Goal: Find specific page/section: Find specific page/section

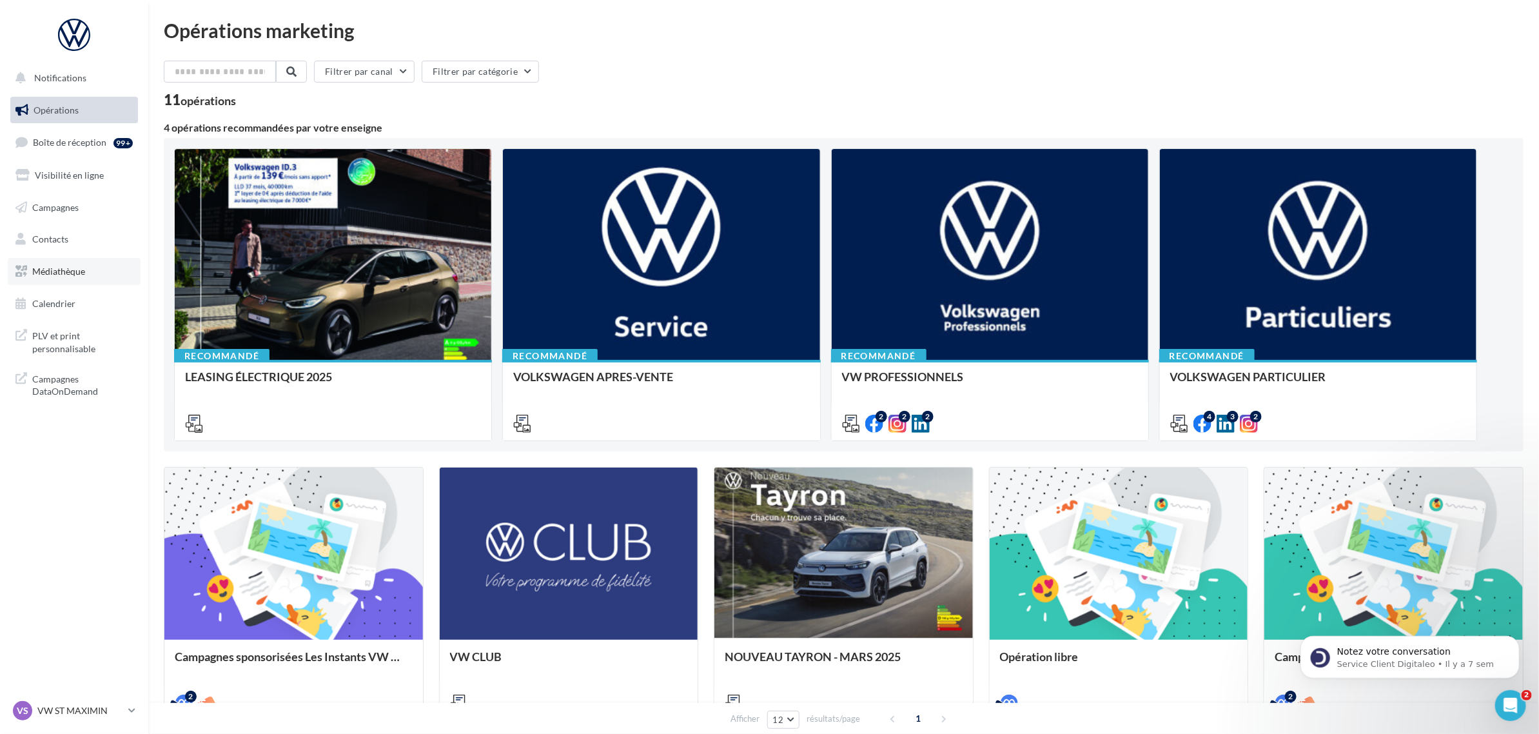
click at [72, 271] on span "Médiathèque" at bounding box center [58, 271] width 53 height 11
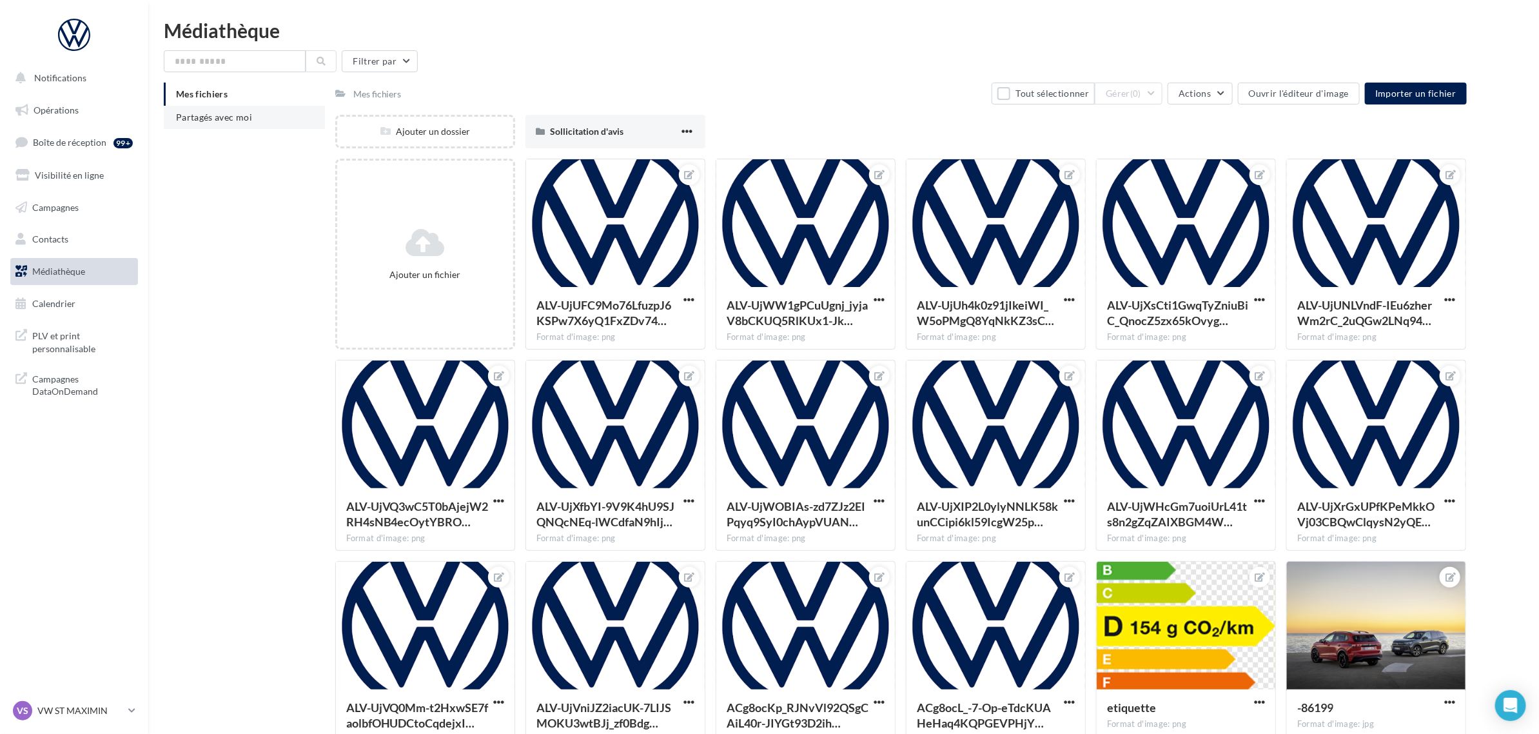
click at [195, 113] on span "Partagés avec moi" at bounding box center [214, 117] width 76 height 11
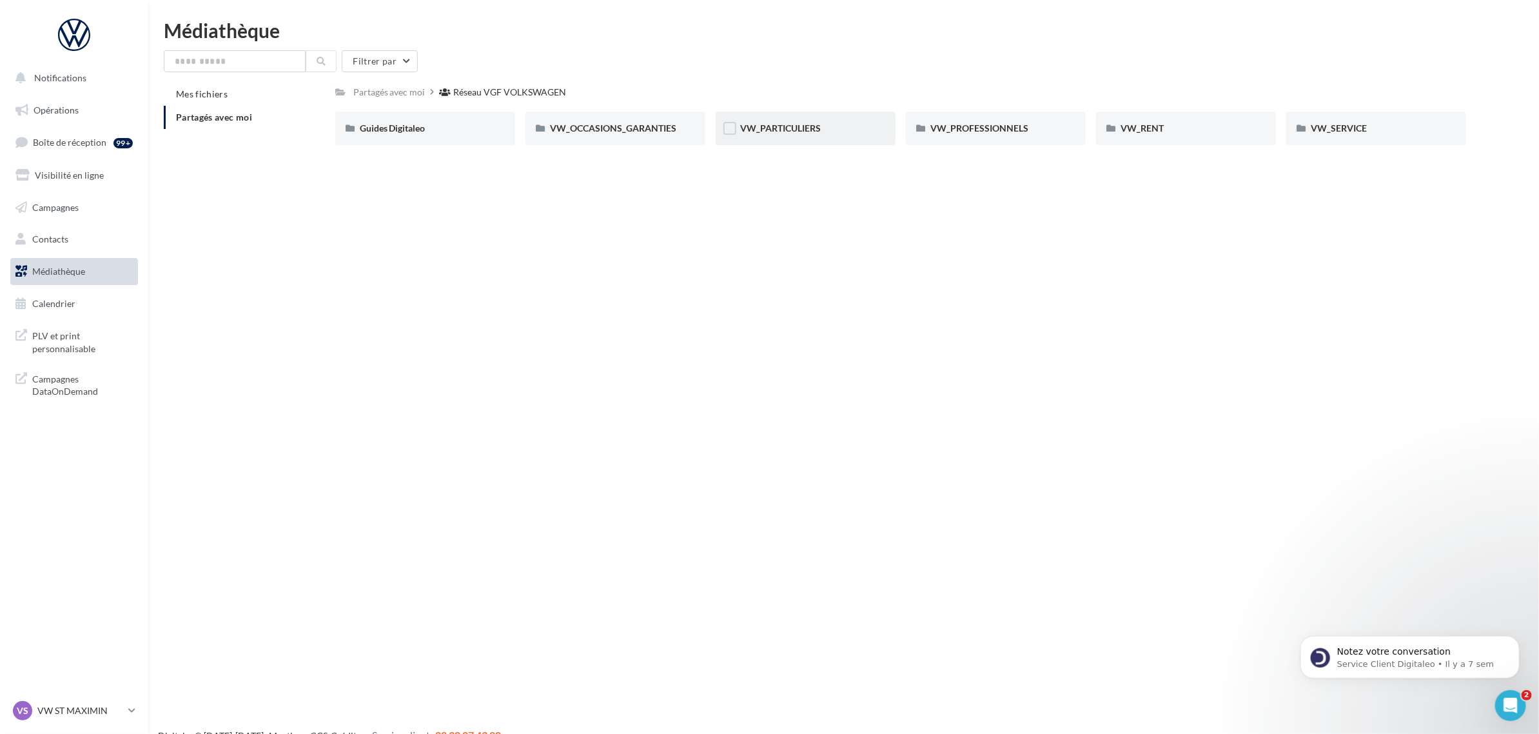
click at [798, 135] on div "VW_PARTICULIERS" at bounding box center [806, 129] width 180 height 34
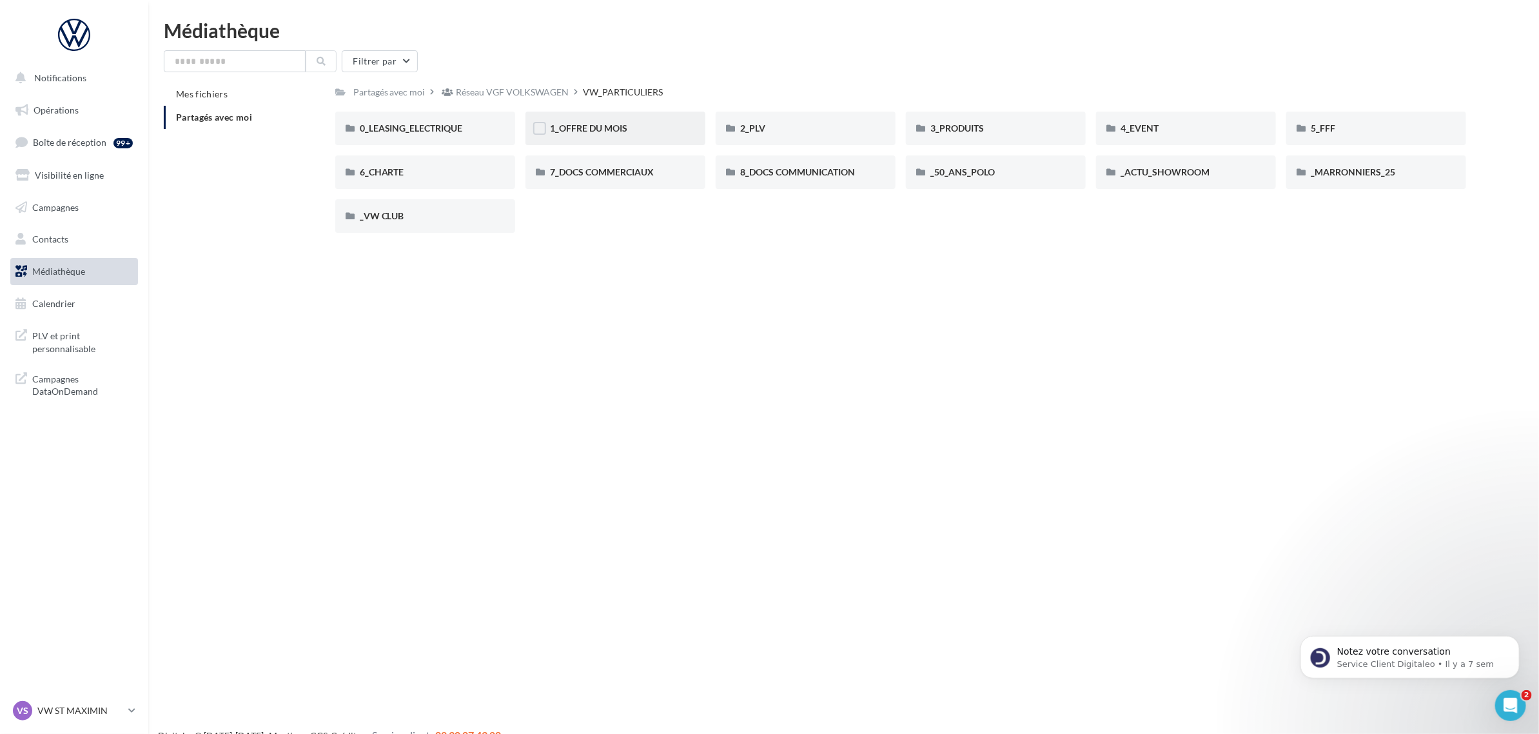
click at [640, 133] on div "1_OFFRE DU MOIS" at bounding box center [615, 128] width 131 height 13
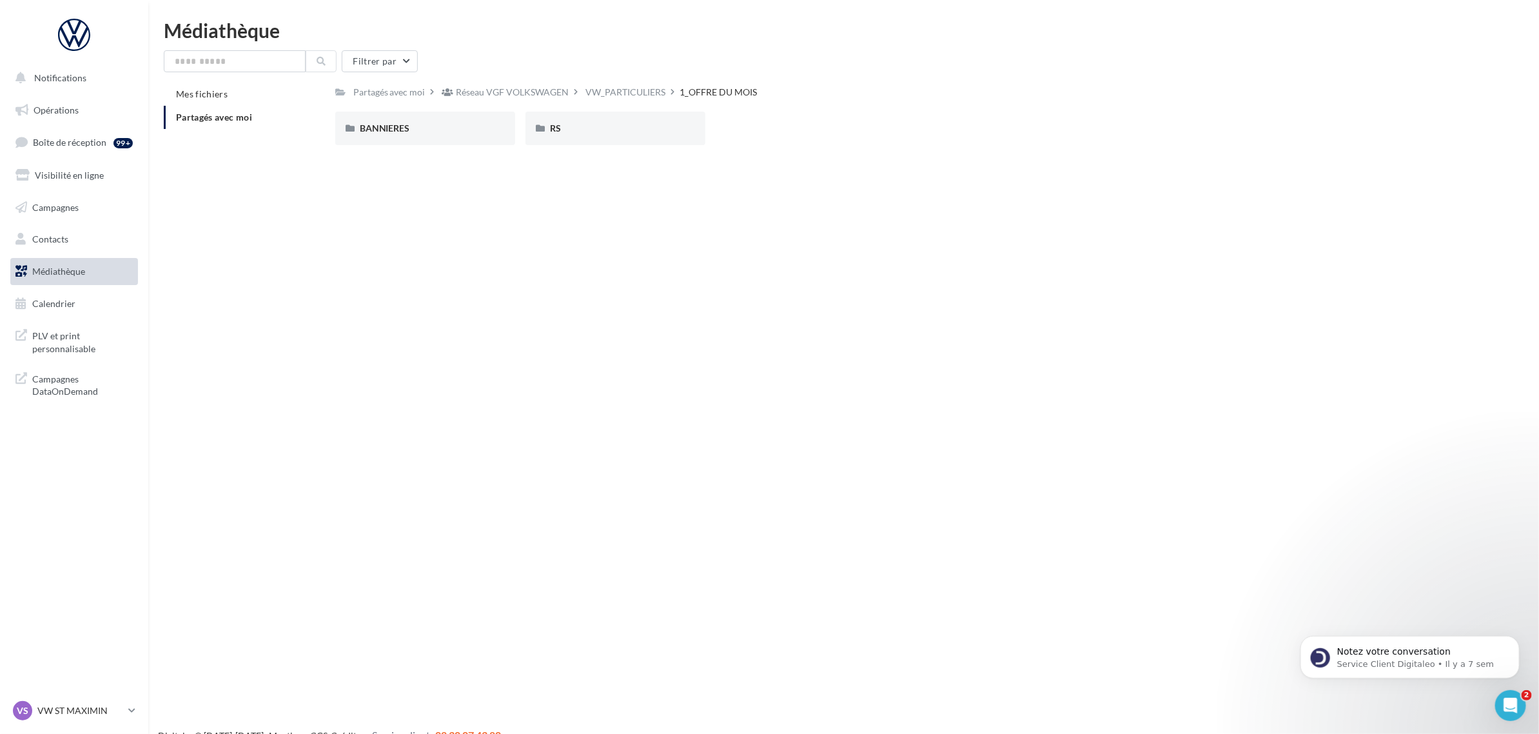
click at [640, 133] on div "RS" at bounding box center [615, 128] width 131 height 13
click at [445, 129] on div "AVEC PO" at bounding box center [425, 128] width 131 height 13
click at [445, 129] on div "ID.3" at bounding box center [425, 128] width 131 height 13
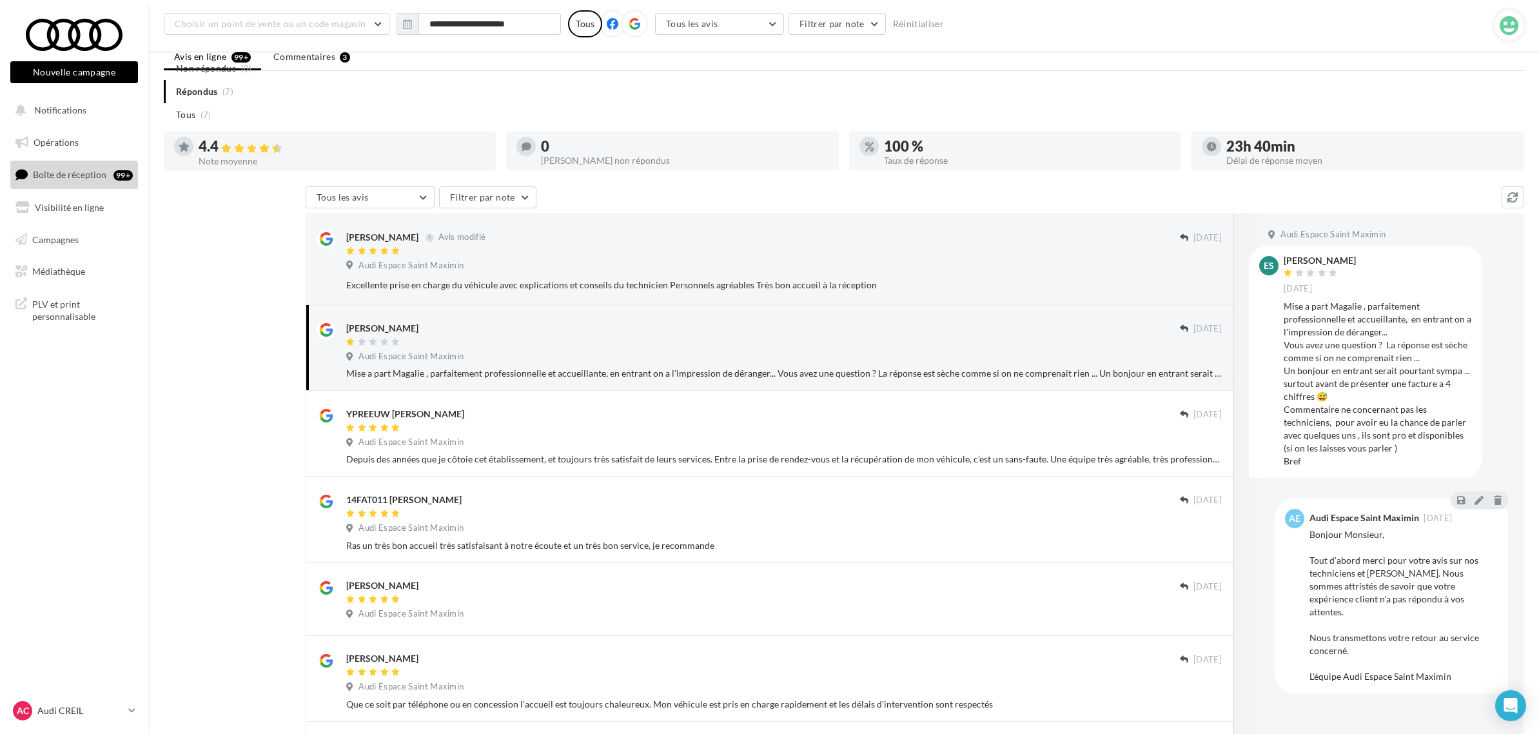
scroll to position [155, 0]
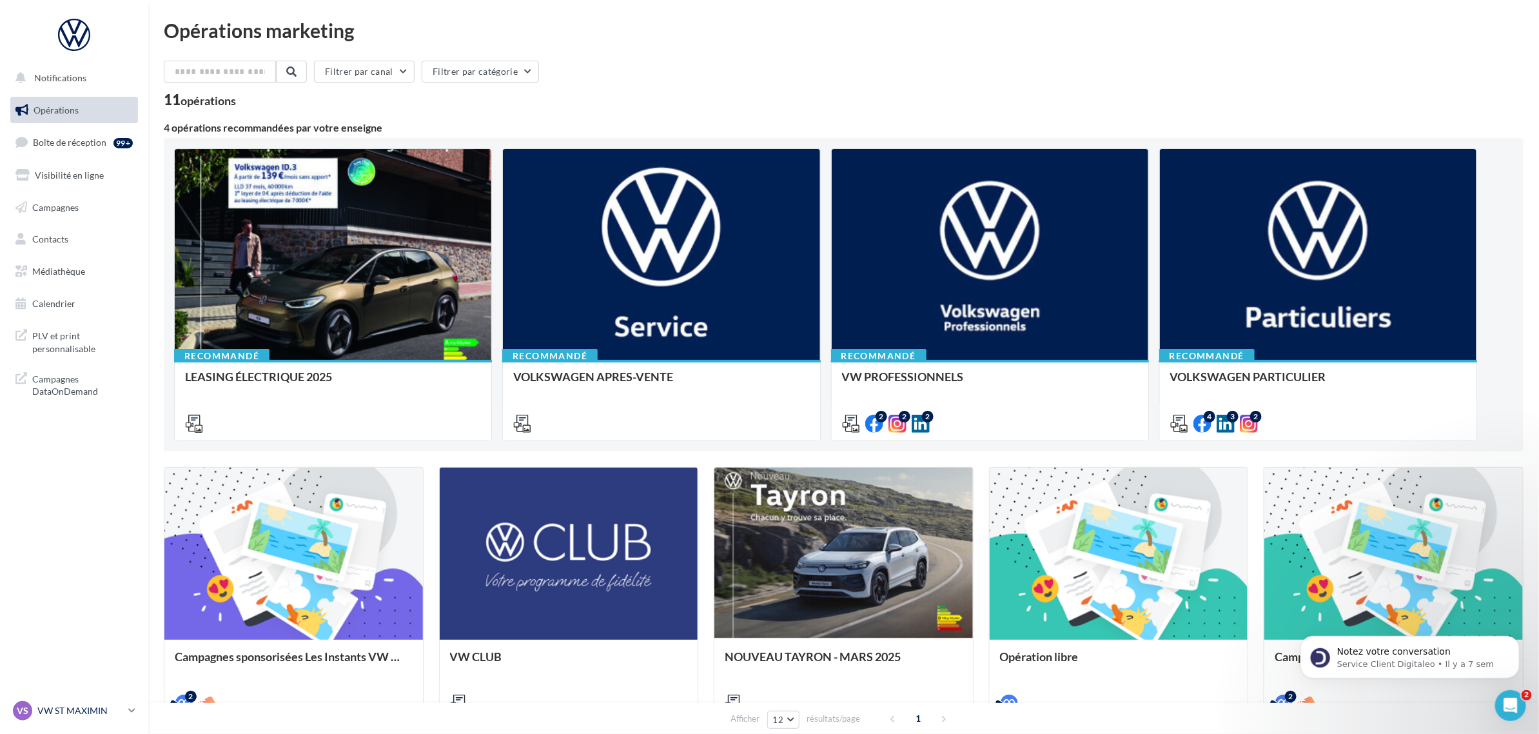
click at [54, 701] on div "VS VW ST MAXIMIN vw-stm-mam" at bounding box center [68, 710] width 110 height 19
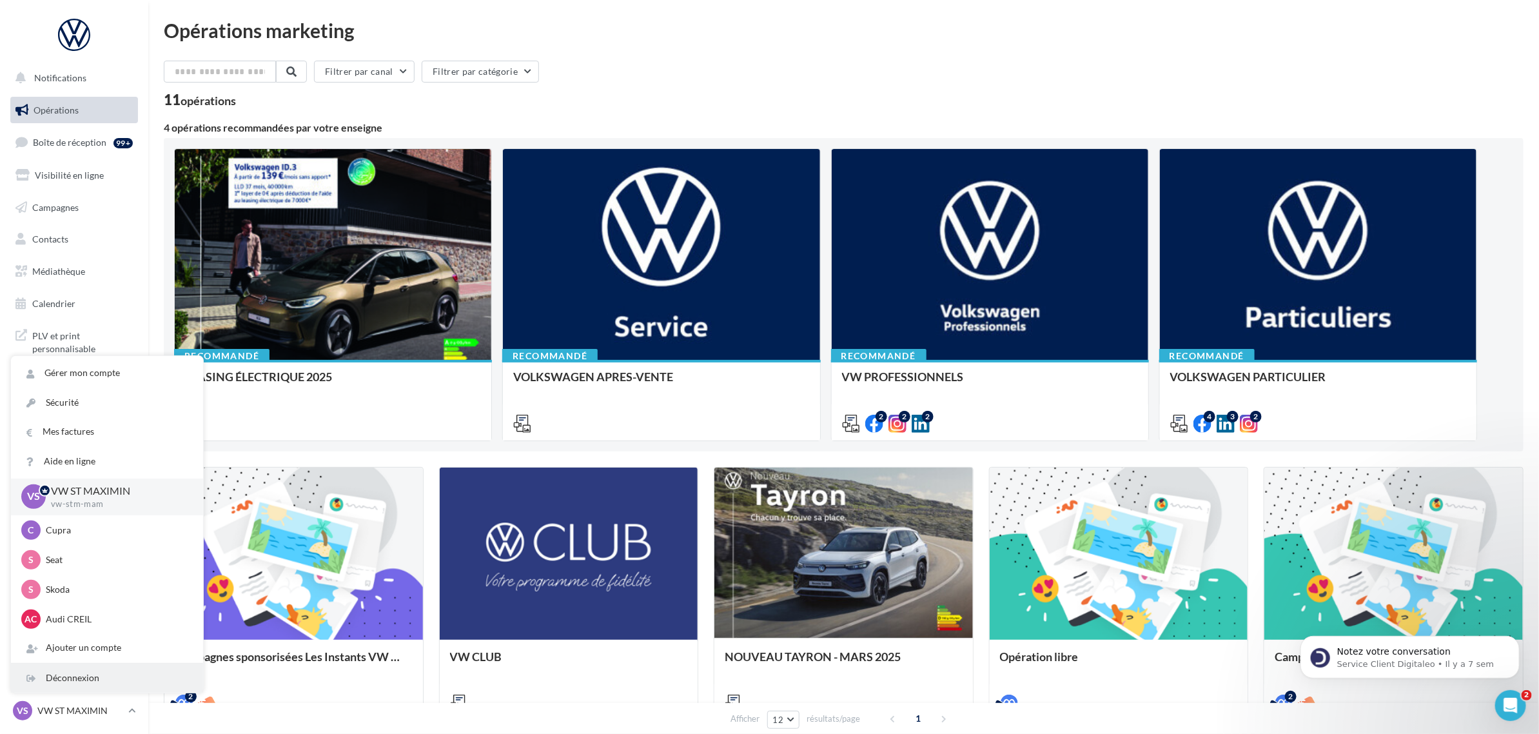
click at [52, 669] on div "Déconnexion" at bounding box center [107, 678] width 192 height 29
